Goal: Book appointment/travel/reservation

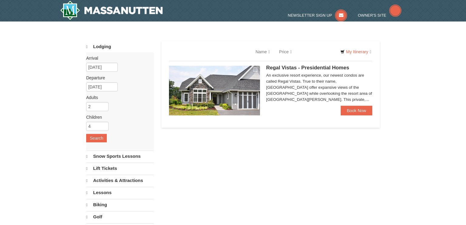
select select "9"
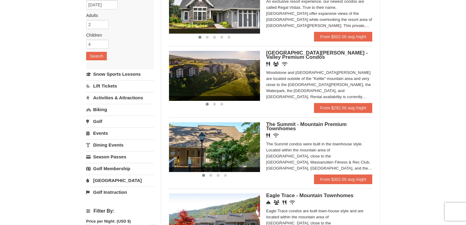
scroll to position [176, 0]
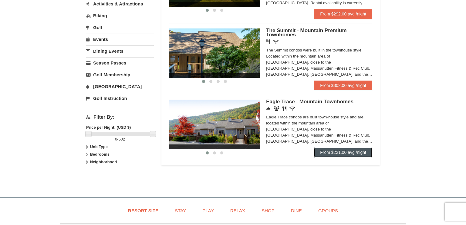
click at [352, 156] on link "From $221.00 avg /night" at bounding box center [343, 153] width 58 height 10
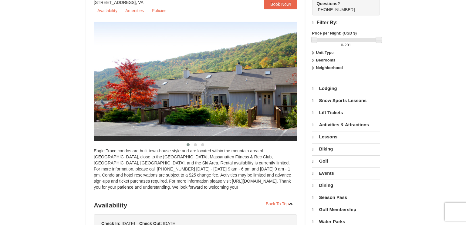
select select "9"
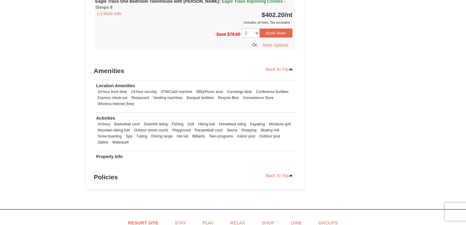
scroll to position [560, 0]
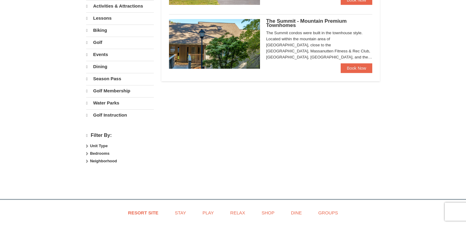
select select "9"
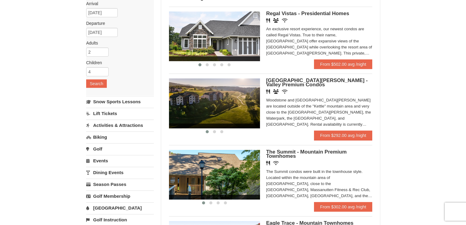
scroll to position [109, 0]
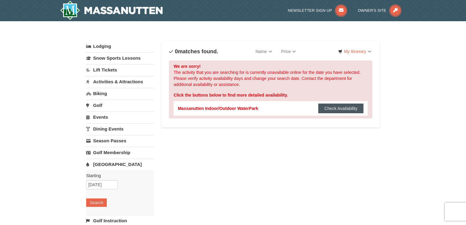
click at [342, 110] on button "Check Availability" at bounding box center [340, 109] width 45 height 10
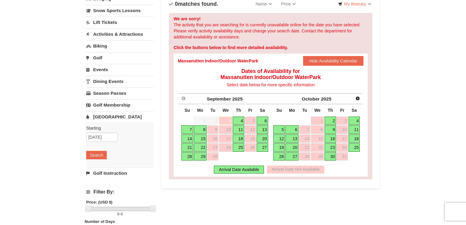
scroll to position [49, 0]
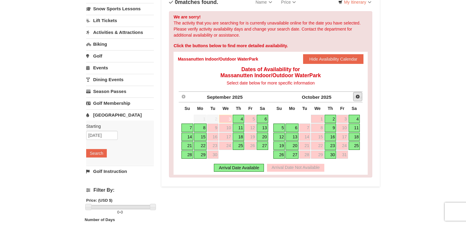
click at [358, 99] on link "Next" at bounding box center [357, 96] width 9 height 9
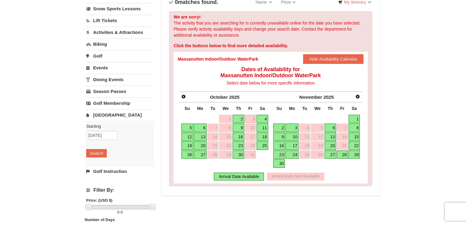
click at [358, 119] on link "1" at bounding box center [354, 119] width 12 height 8
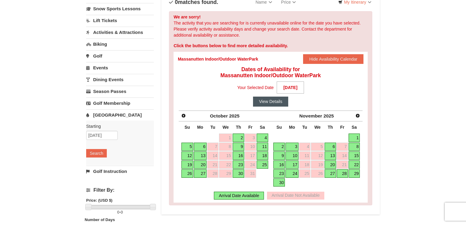
click at [278, 103] on button "View Details" at bounding box center [270, 102] width 35 height 10
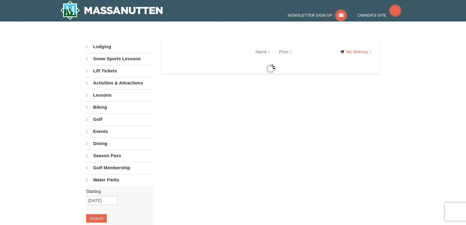
select select "9"
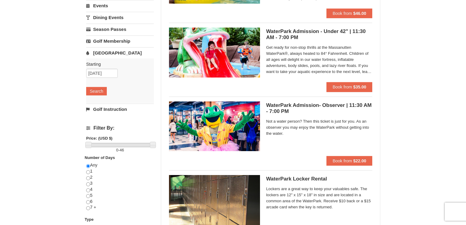
scroll to position [288, 0]
